Goal: Find specific page/section: Find specific page/section

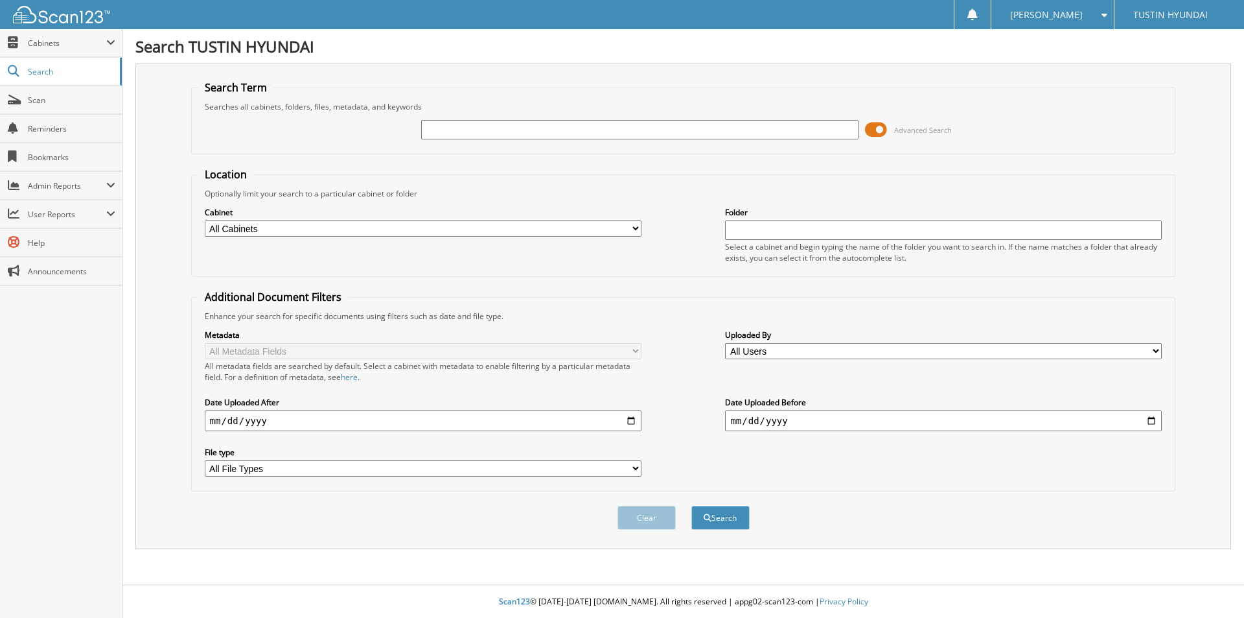
click at [664, 126] on input "text" at bounding box center [639, 129] width 437 height 19
type input "188419"
click at [692, 506] on button "Search" at bounding box center [721, 518] width 58 height 24
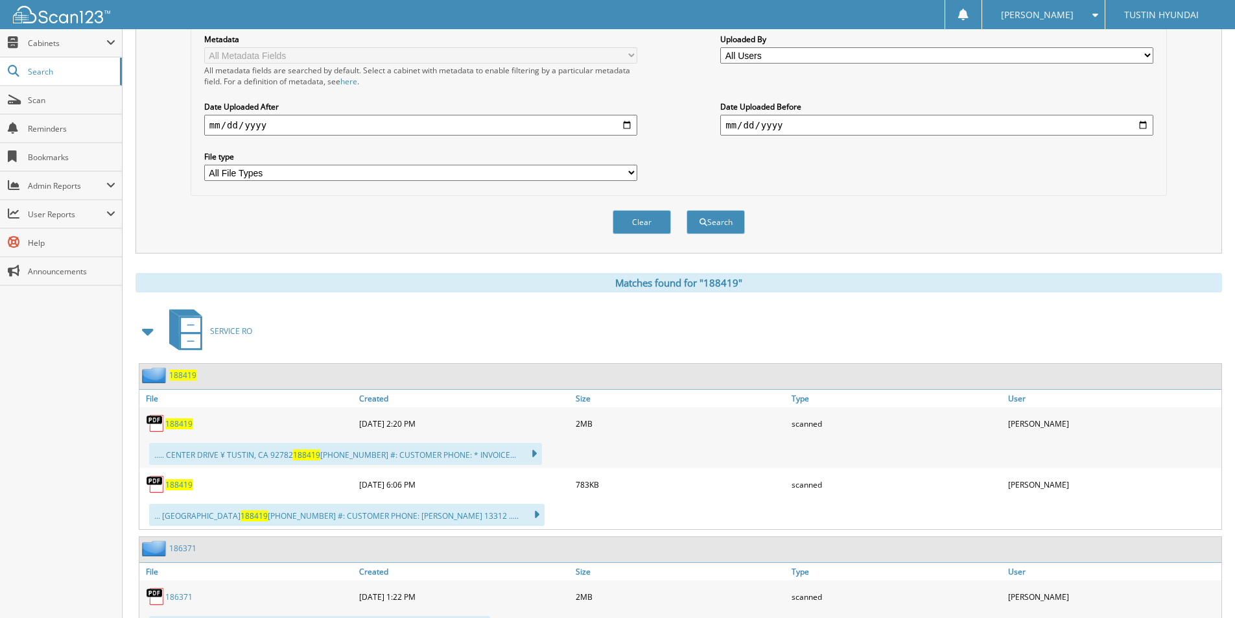
scroll to position [324, 0]
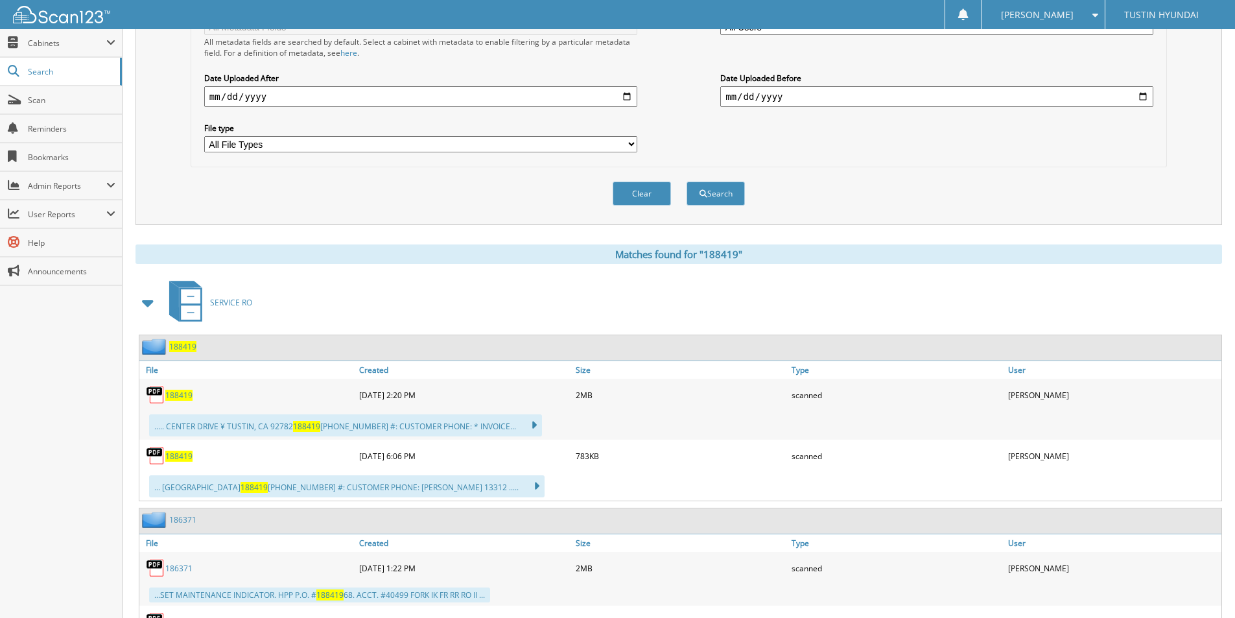
click at [187, 397] on span "188419" at bounding box center [178, 395] width 27 height 11
click at [186, 392] on span "188419" at bounding box center [178, 395] width 27 height 11
click at [176, 394] on span "188419" at bounding box center [178, 395] width 27 height 11
